Goal: Navigation & Orientation: Understand site structure

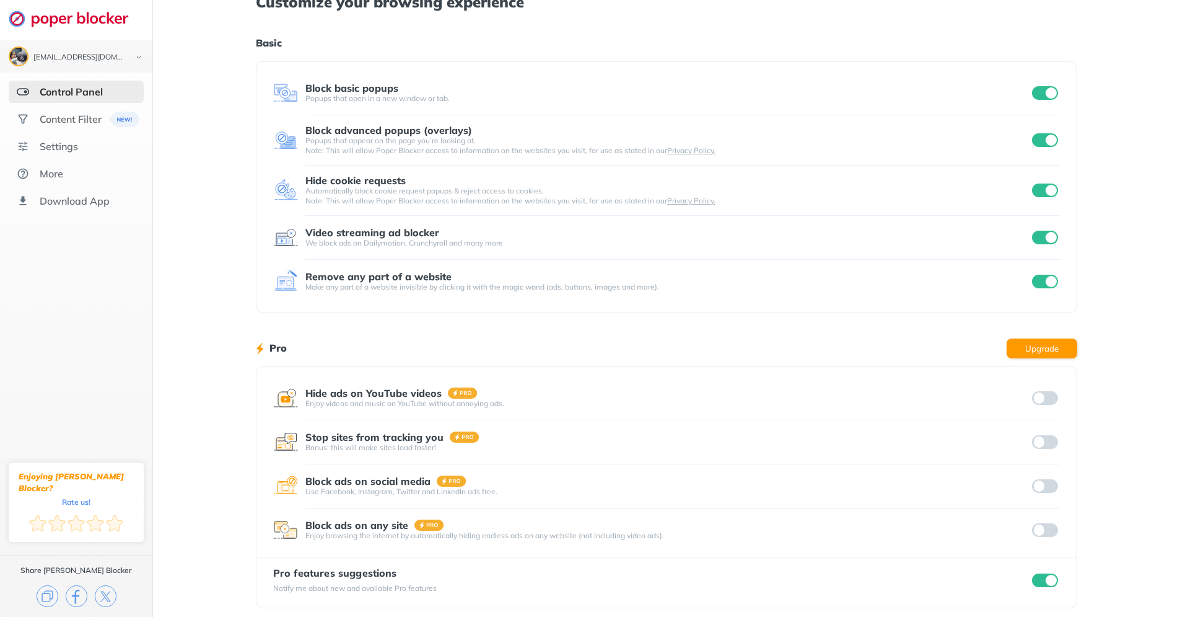
scroll to position [24, 0]
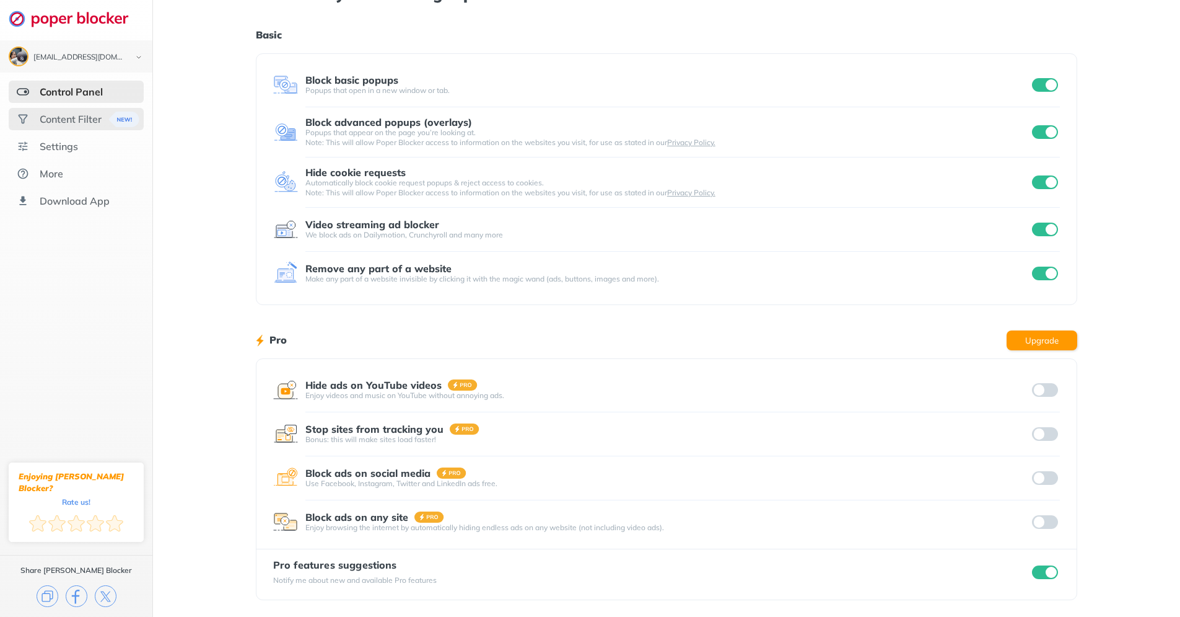
click at [56, 116] on div "Content Filter" at bounding box center [71, 119] width 62 height 12
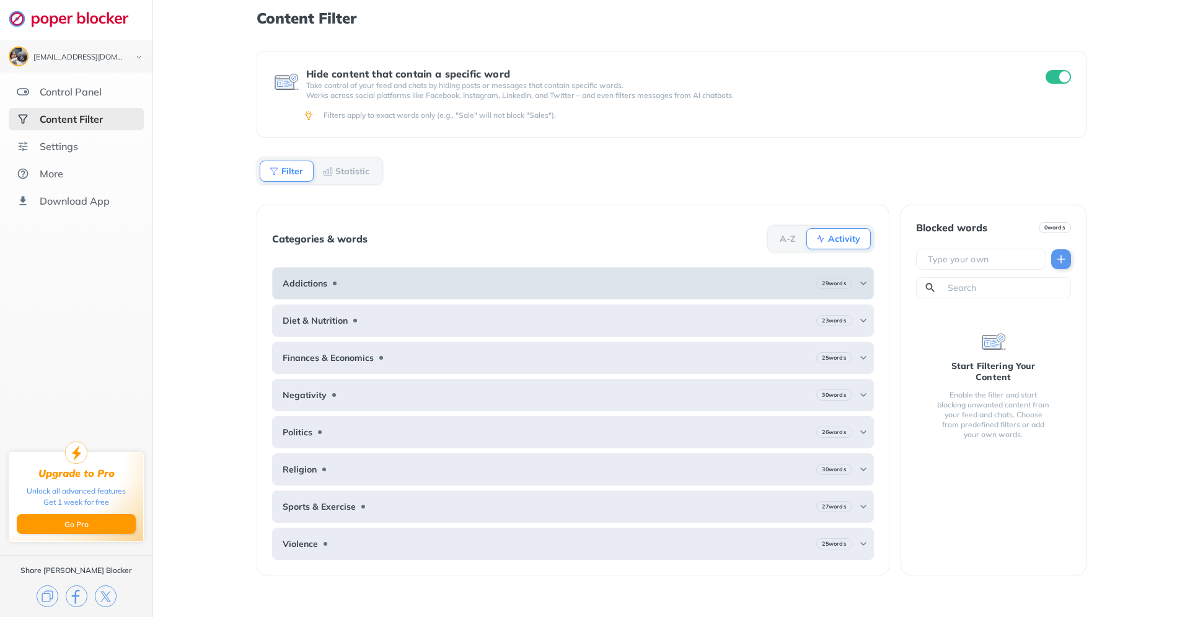
click at [863, 279] on img at bounding box center [863, 283] width 10 height 10
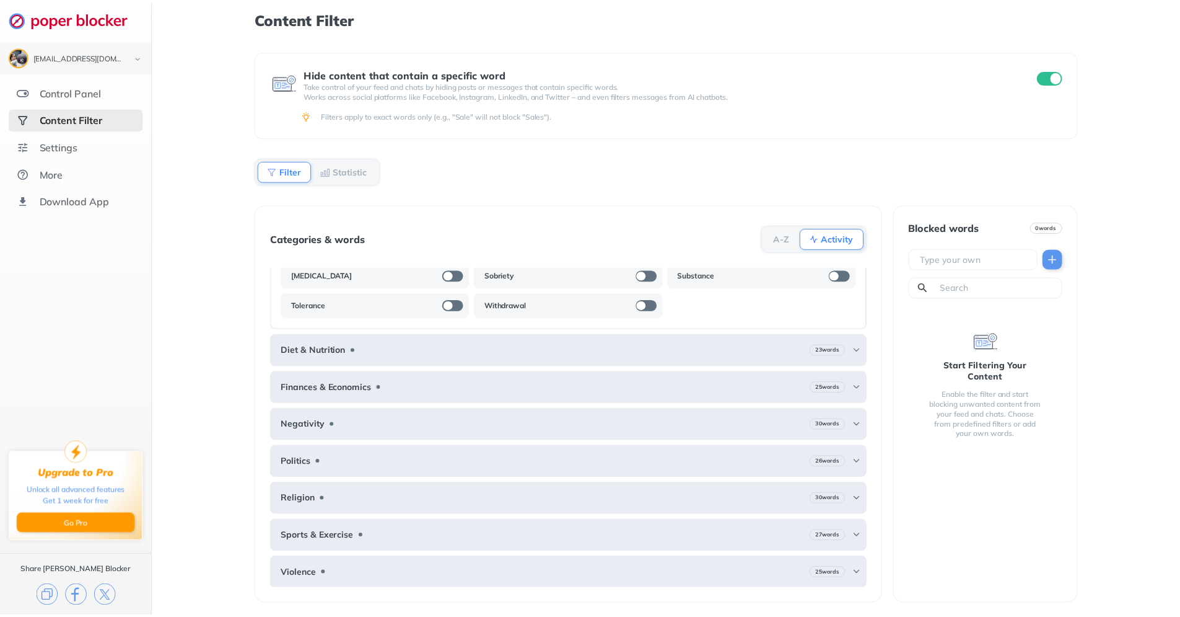
scroll to position [284, 0]
click at [38, 149] on div "Settings" at bounding box center [76, 146] width 135 height 22
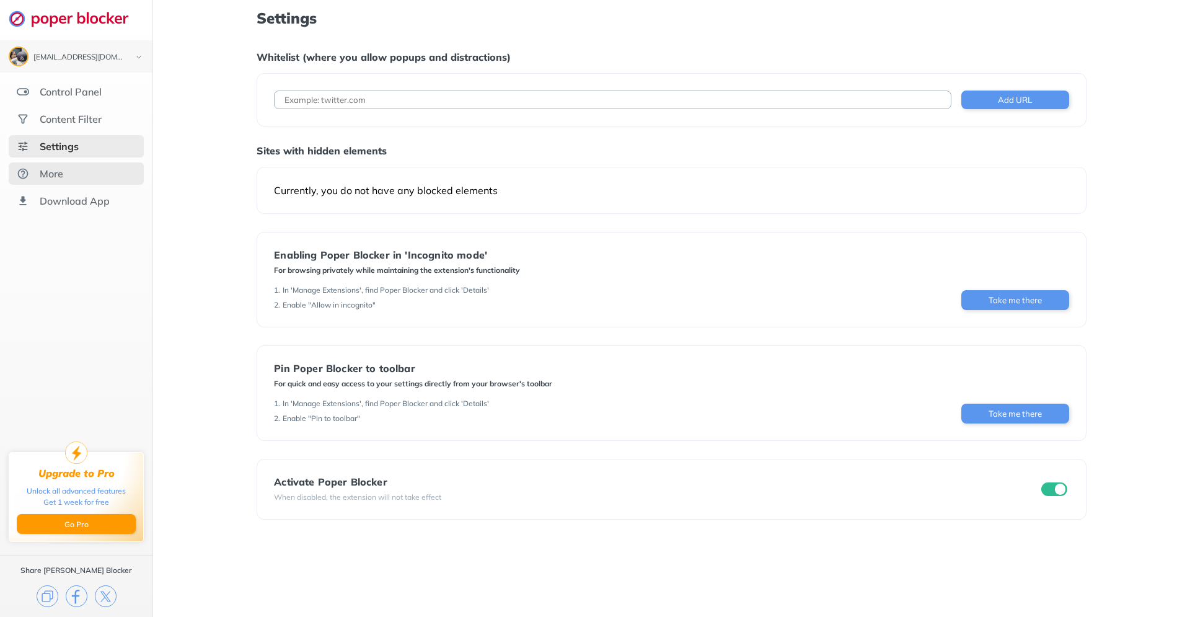
click at [78, 178] on div "More" at bounding box center [76, 173] width 135 height 22
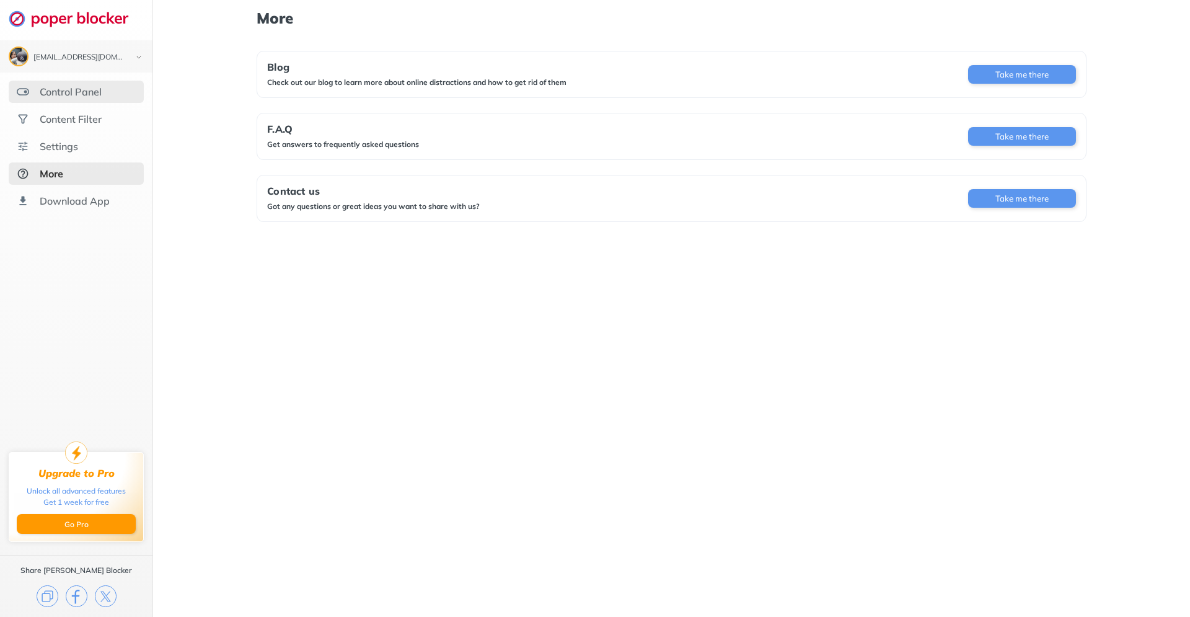
click at [87, 86] on div "Control Panel" at bounding box center [71, 92] width 62 height 12
